Goal: Answer question/provide support

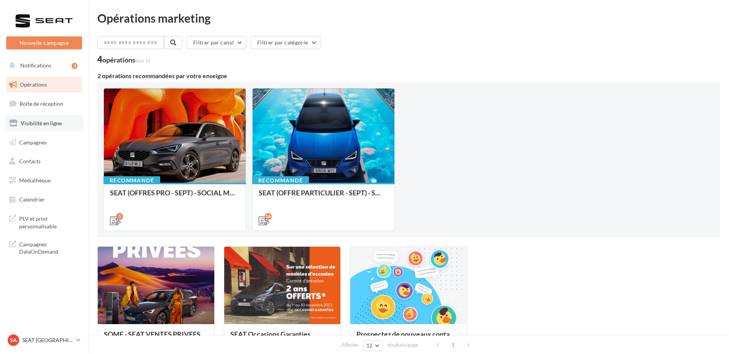
click at [31, 120] on span "Visibilité en ligne" at bounding box center [41, 123] width 41 height 7
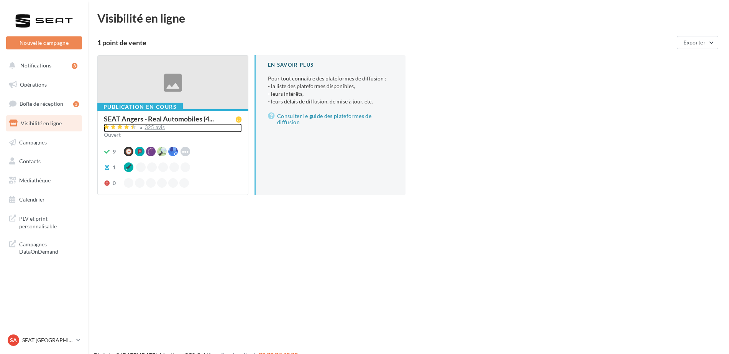
click at [155, 129] on div "325 avis" at bounding box center [155, 127] width 20 height 5
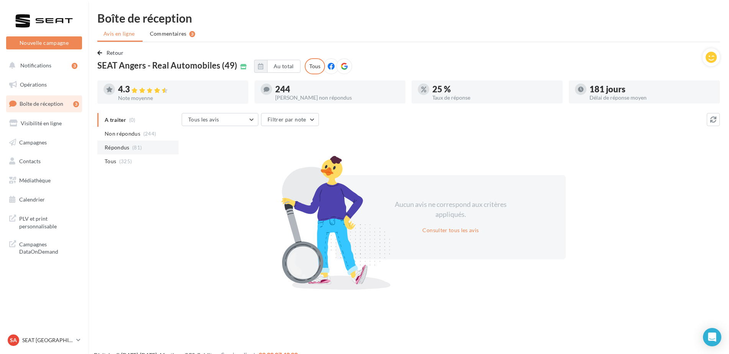
click at [123, 148] on span "Répondus" at bounding box center [117, 148] width 25 height 8
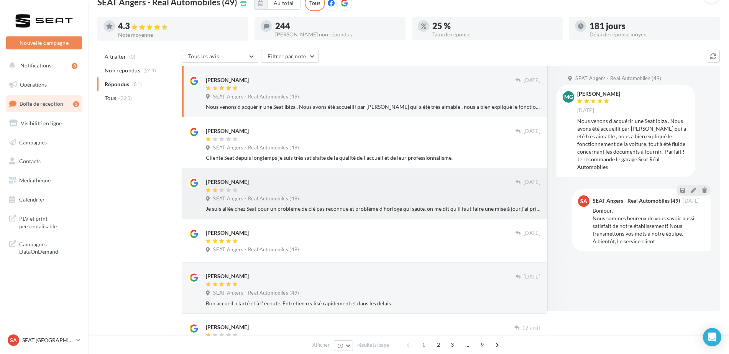
scroll to position [68, 0]
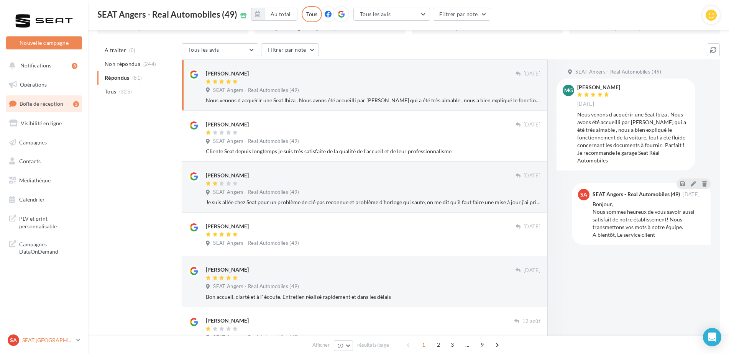
click at [45, 342] on p "SEAT [GEOGRAPHIC_DATA]" at bounding box center [47, 341] width 51 height 8
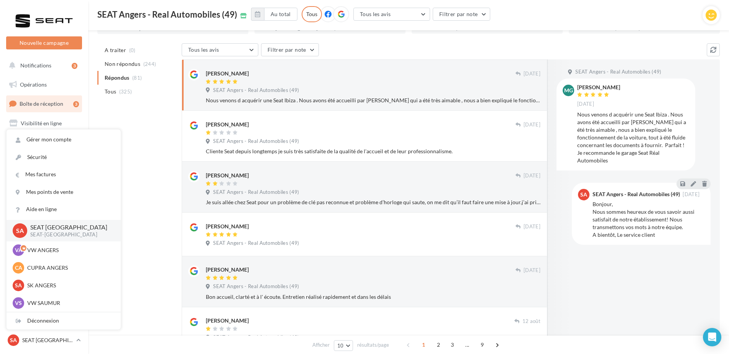
click at [55, 230] on p "SEAT [GEOGRAPHIC_DATA]" at bounding box center [69, 227] width 78 height 9
click at [61, 102] on span "Boîte de réception" at bounding box center [42, 103] width 44 height 7
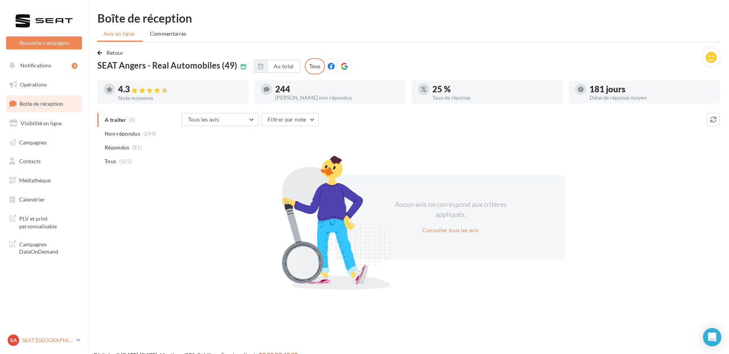
click at [57, 338] on p "SEAT [GEOGRAPHIC_DATA]" at bounding box center [47, 341] width 51 height 8
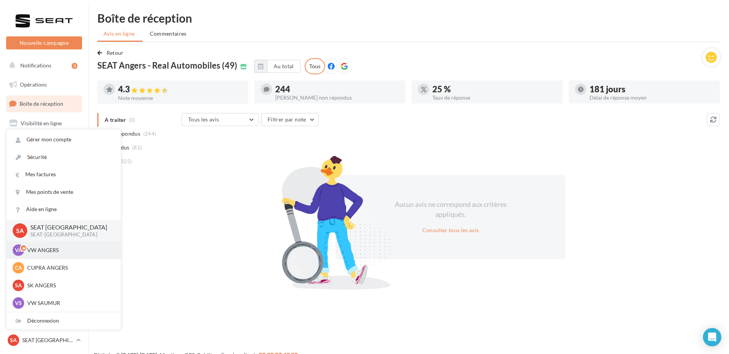
click at [55, 246] on div "VA VW ANGERS vw-ang-tar" at bounding box center [64, 251] width 102 height 12
